Goal: Information Seeking & Learning: Check status

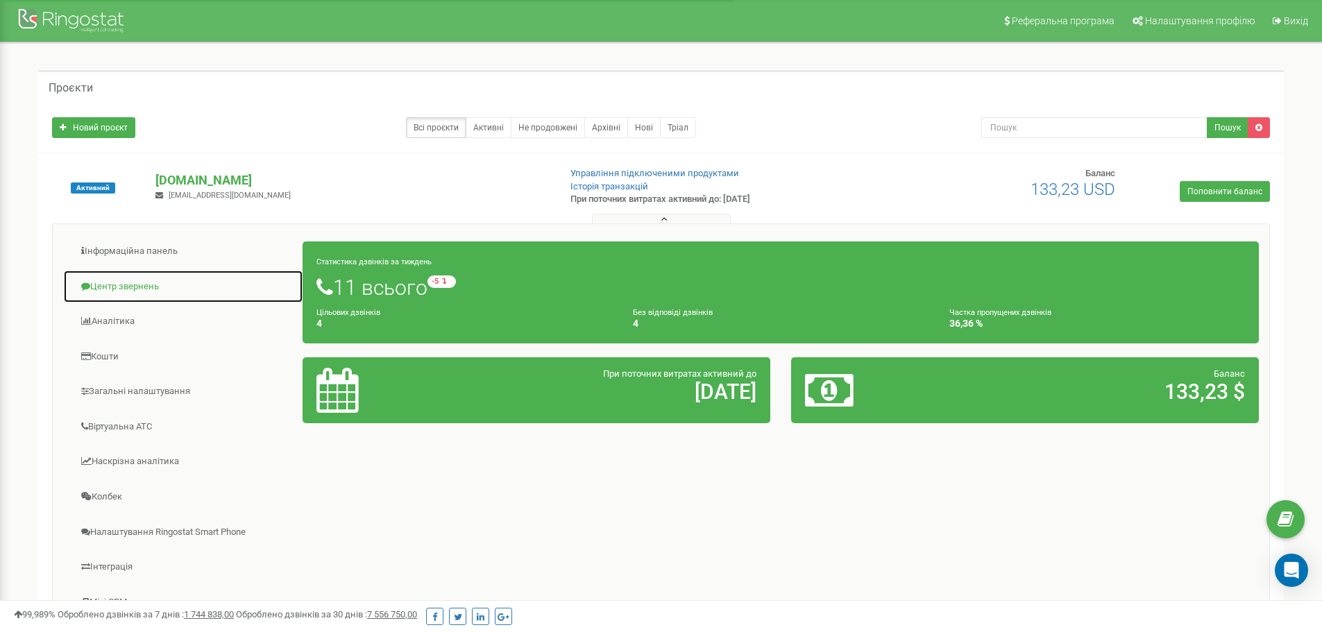
click at [127, 290] on link "Центр звернень" at bounding box center [183, 287] width 240 height 34
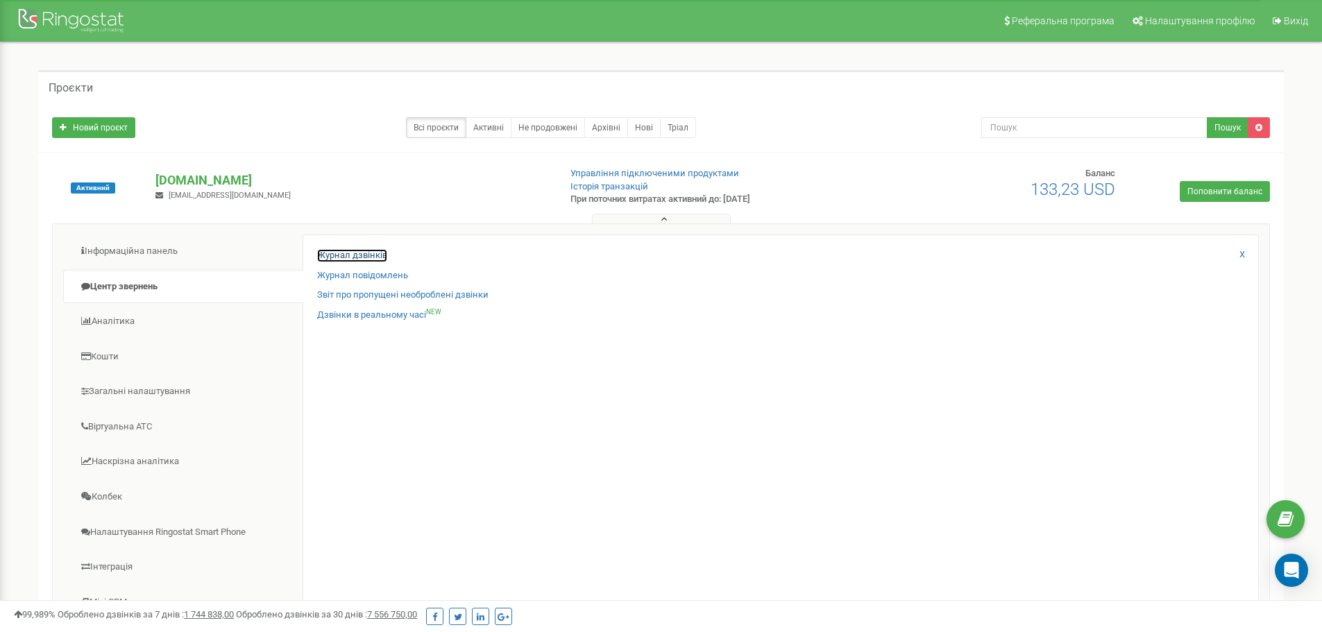
click at [358, 255] on link "Журнал дзвінків" at bounding box center [352, 255] width 70 height 13
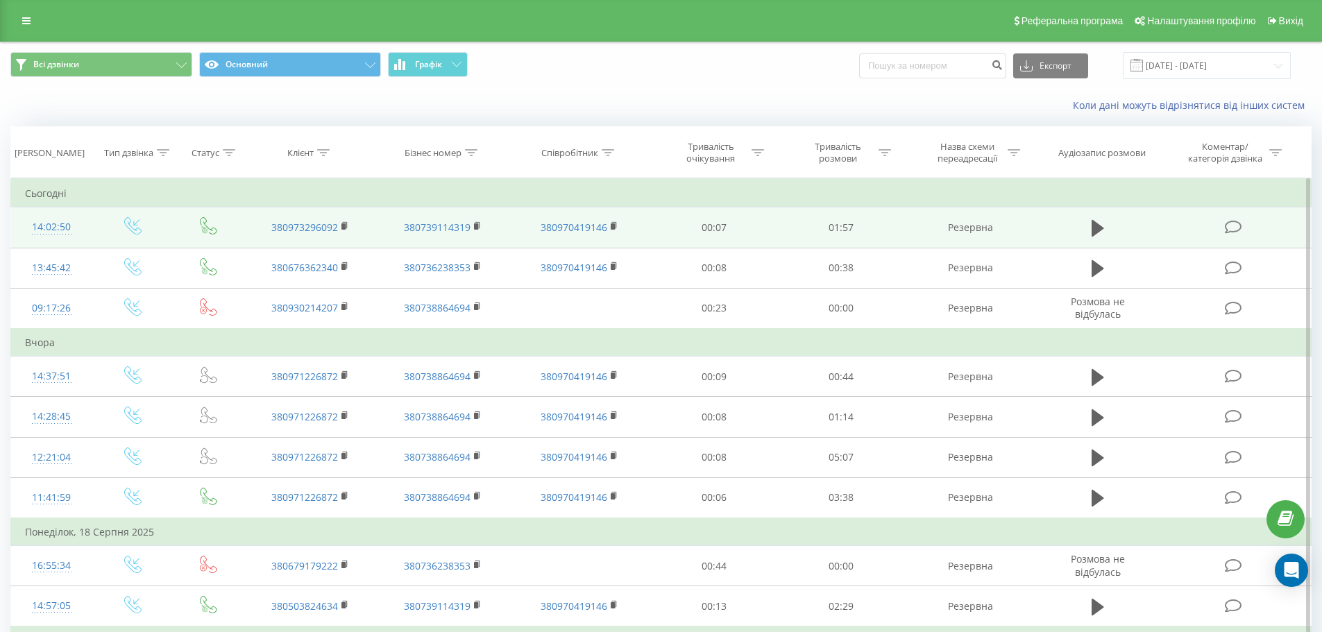
click at [43, 210] on td "14:02:50" at bounding box center [51, 228] width 81 height 40
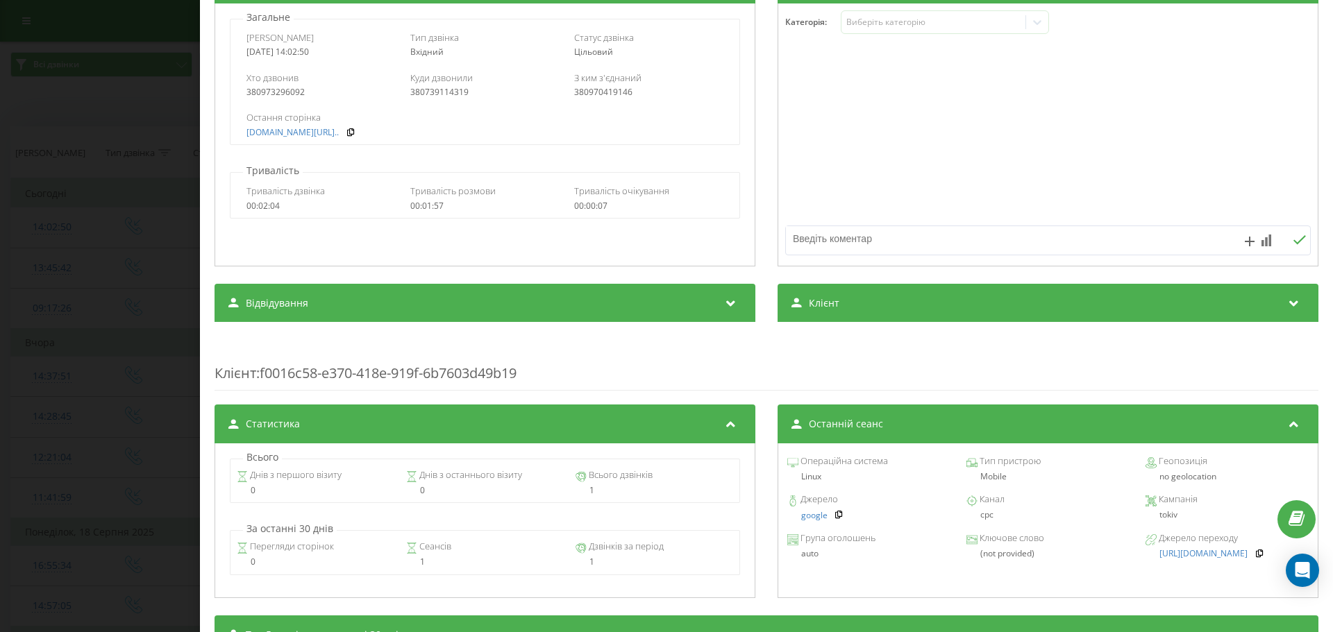
scroll to position [208, 0]
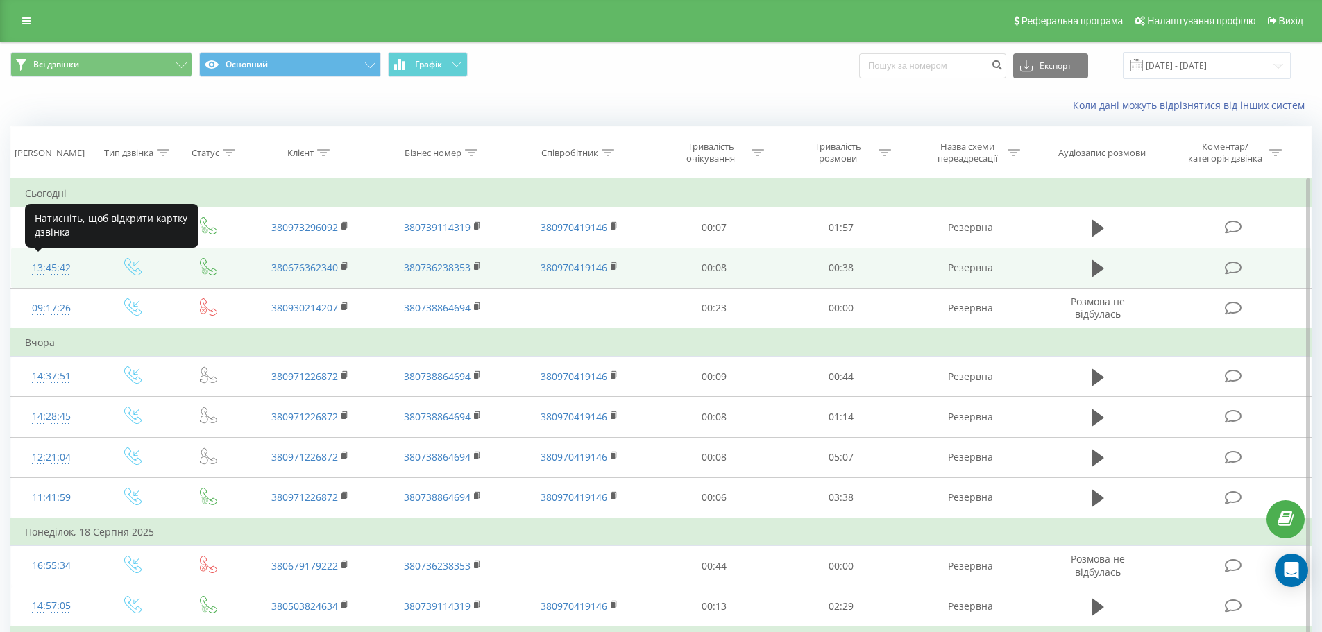
click at [45, 262] on div "13:45:42" at bounding box center [51, 268] width 53 height 27
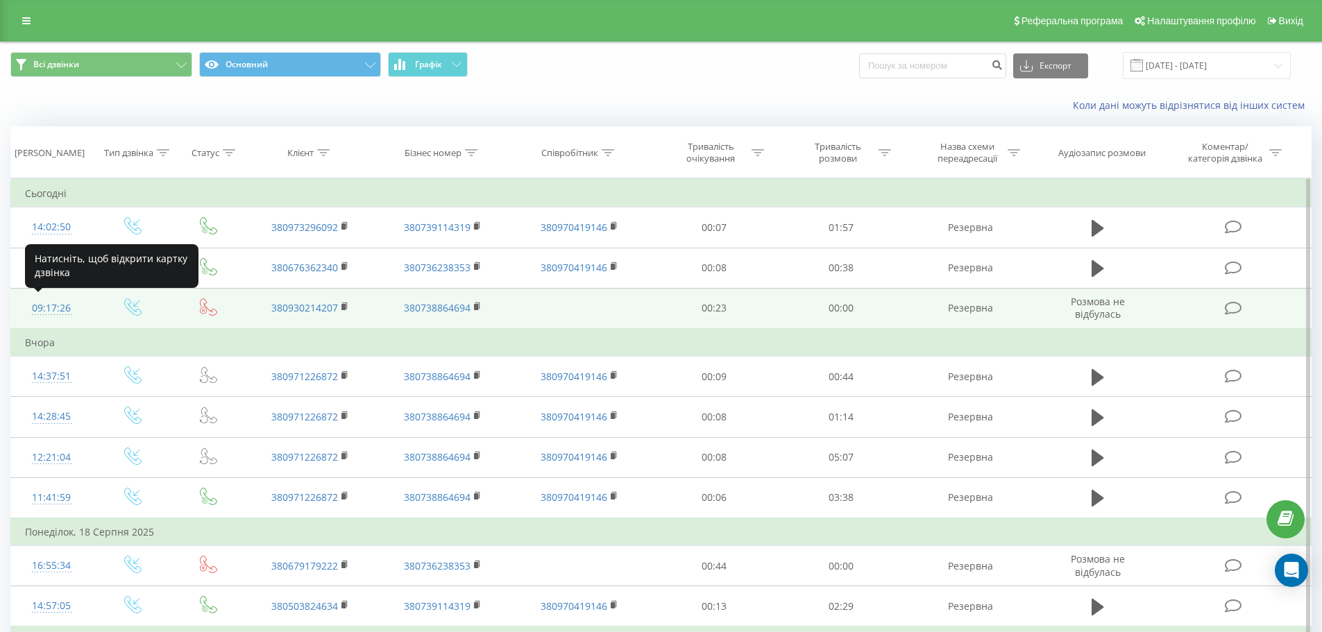
click at [44, 309] on div "09:17:26" at bounding box center [51, 308] width 53 height 27
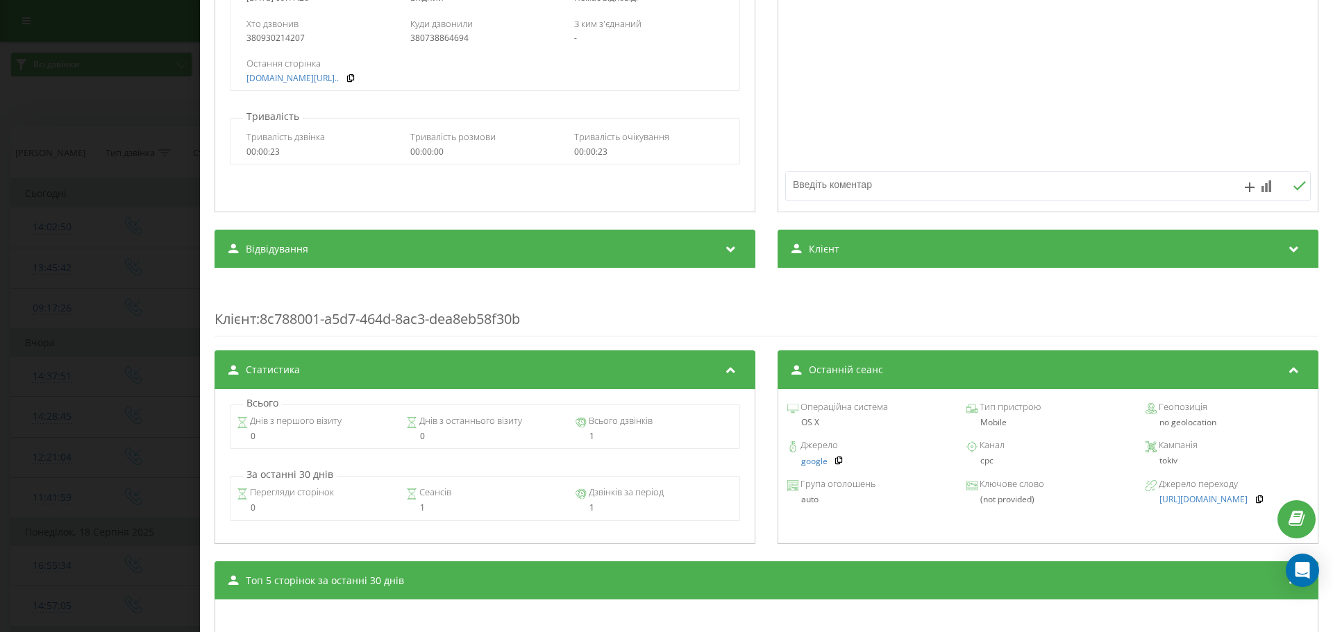
scroll to position [208, 0]
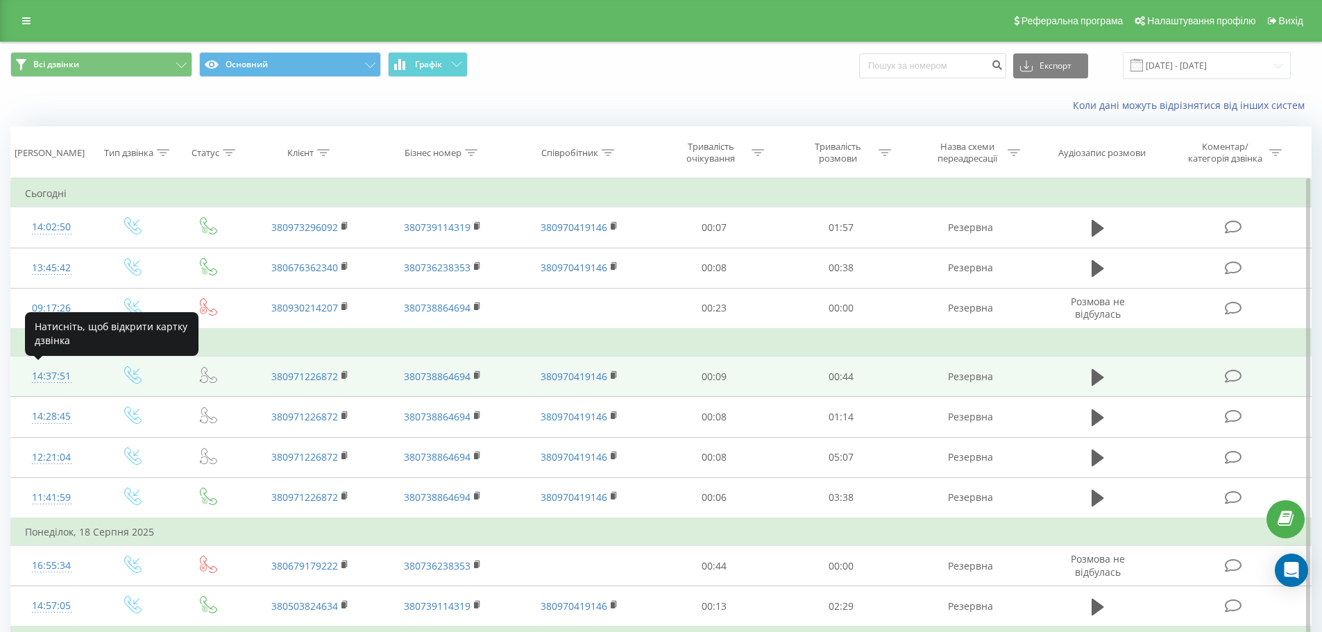
click at [48, 377] on div "14:37:51" at bounding box center [51, 376] width 53 height 27
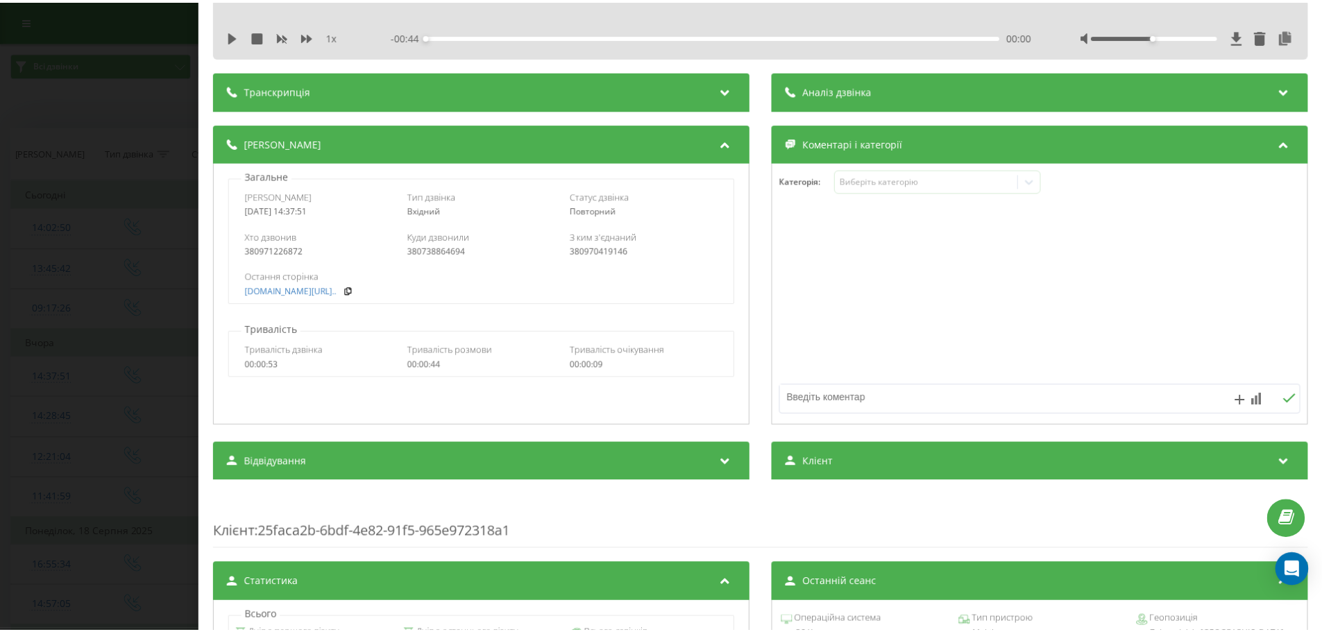
scroll to position [278, 0]
